Goal: Navigation & Orientation: Find specific page/section

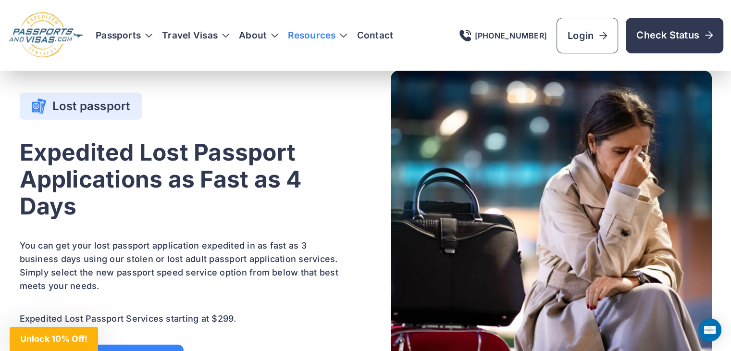
click at [345, 38] on h3 "Resources" at bounding box center [317, 36] width 59 height 10
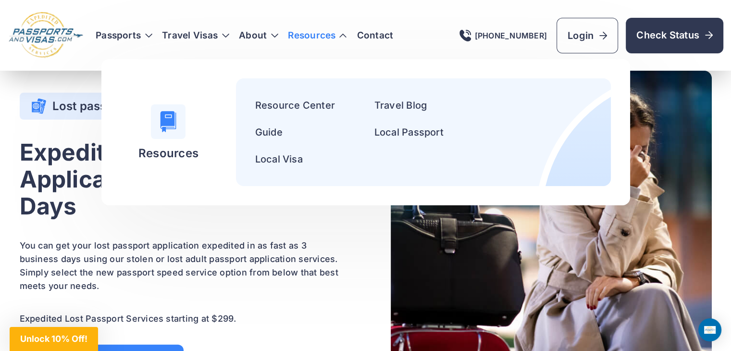
click at [171, 135] on div at bounding box center [168, 121] width 35 height 35
click at [288, 106] on link "Resource Center" at bounding box center [295, 106] width 80 height 12
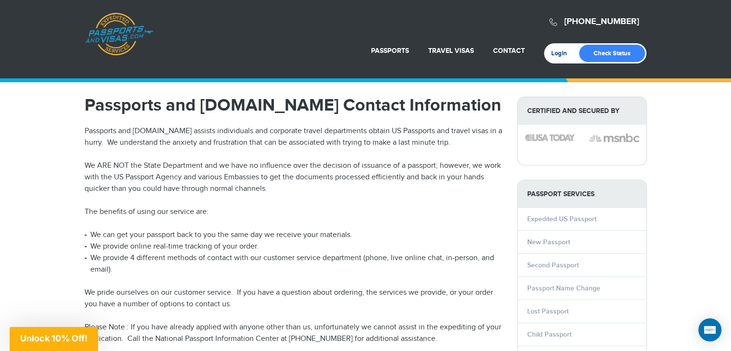
click at [560, 56] on link "Login" at bounding box center [563, 54] width 23 height 8
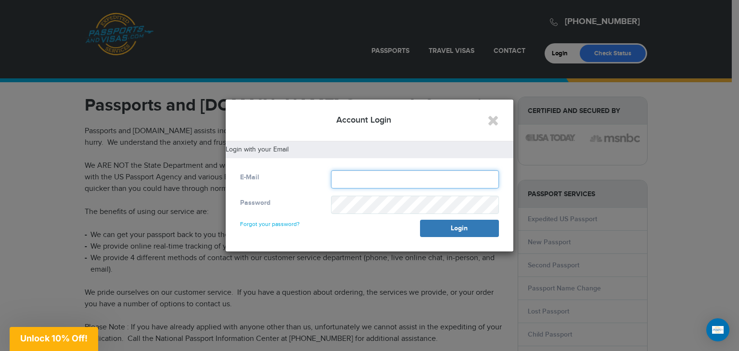
click at [382, 176] on input "text" at bounding box center [415, 179] width 168 height 18
click at [490, 114] on icon "Close" at bounding box center [493, 120] width 12 height 14
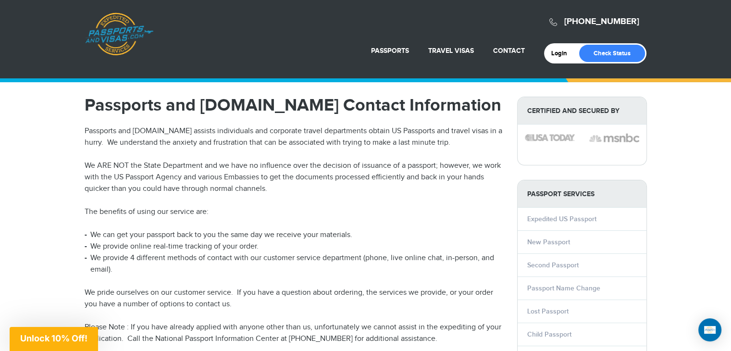
click at [110, 37] on link "Passports & [DOMAIN_NAME]" at bounding box center [119, 34] width 68 height 43
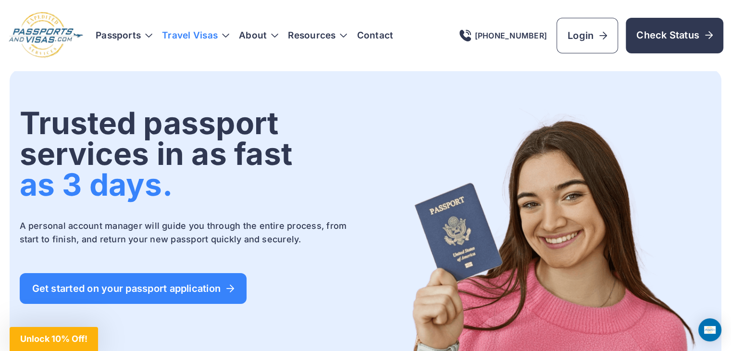
click at [200, 31] on h3 "Travel Visas" at bounding box center [195, 36] width 67 height 10
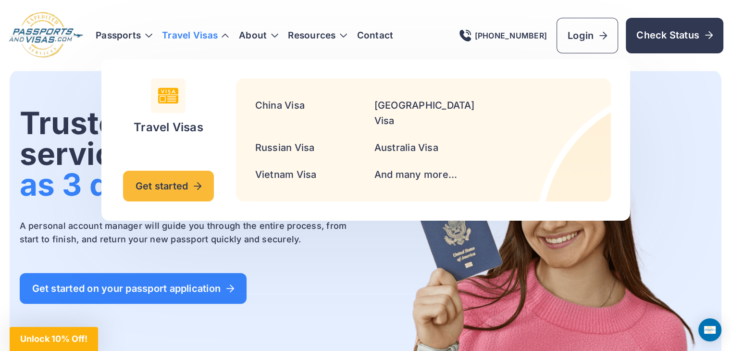
click at [329, 220] on p "A personal account manager will guide you through the entire process, from star…" at bounding box center [192, 232] width 344 height 27
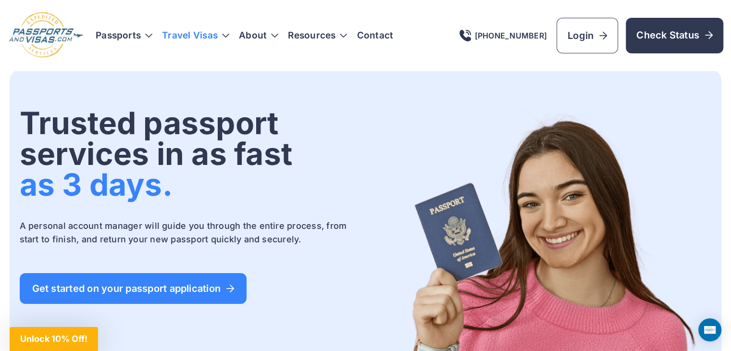
click at [185, 36] on h3 "Travel Visas" at bounding box center [195, 36] width 67 height 10
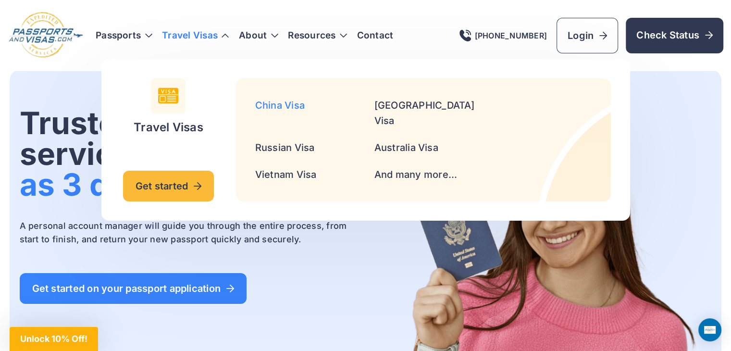
click at [285, 103] on link "China Visa" at bounding box center [280, 106] width 50 height 12
